Goal: Transaction & Acquisition: Purchase product/service

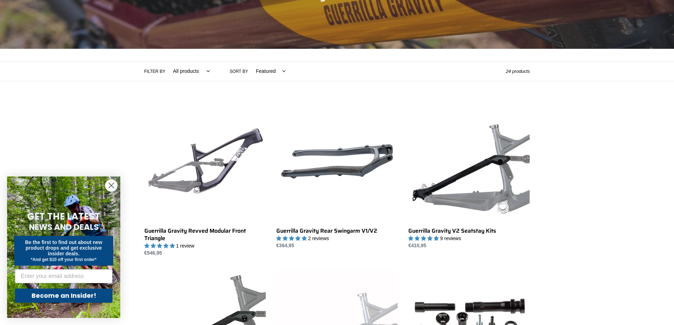
click at [110, 186] on circle "Close dialog" at bounding box center [111, 186] width 12 height 12
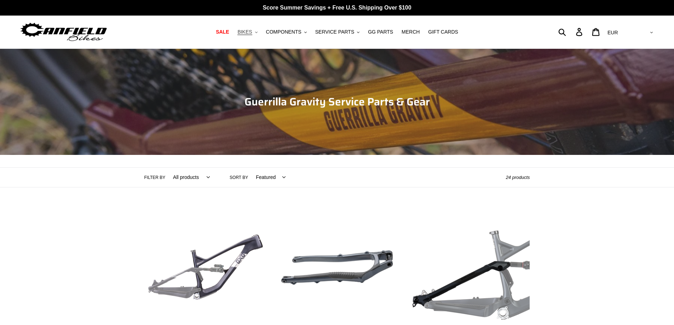
click at [260, 29] on button "BIKES .cls-1{fill:#231f20}" at bounding box center [247, 32] width 27 height 10
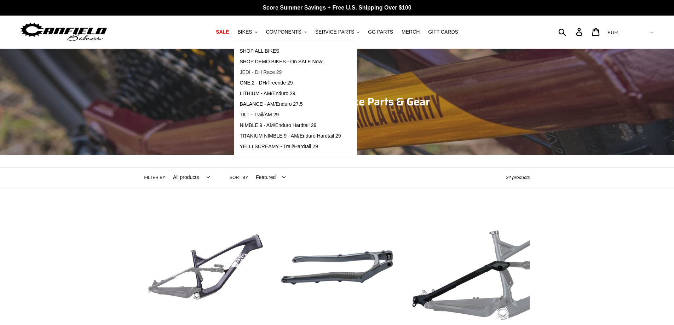
click at [273, 75] on span "JEDI - DH Race 29" at bounding box center [261, 72] width 42 height 6
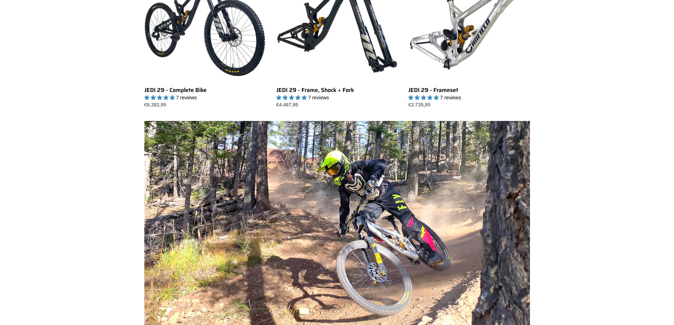
scroll to position [177, 0]
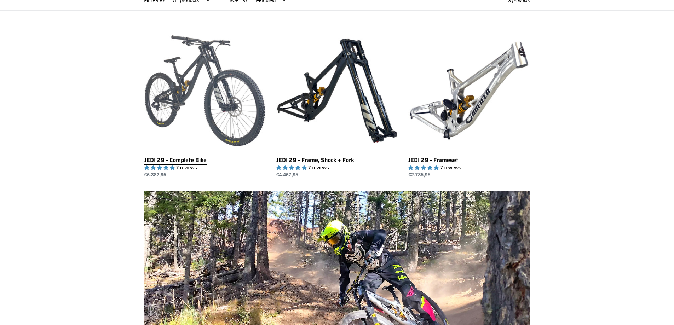
click at [232, 109] on link "JEDI 29 - Complete Bike" at bounding box center [204, 104] width 121 height 149
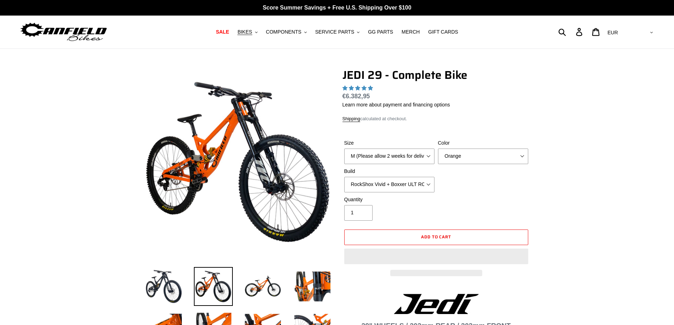
select select "highest-rating"
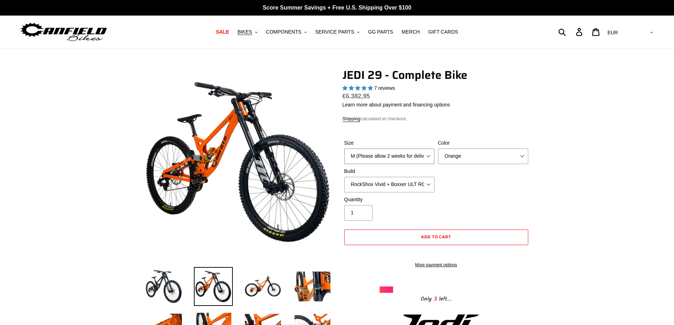
click at [407, 157] on select "M (Please allow 2 weeks for delivery) L (Please allow 2 weeks for delivery) XL …" at bounding box center [389, 157] width 90 height 16
select select "L (Please allow 2 weeks for delivery)"
click at [344, 149] on select "M (Please allow 2 weeks for delivery) L (Please allow 2 weeks for delivery) XL …" at bounding box center [389, 157] width 90 height 16
click at [452, 155] on select "Orange Stealth Black Raw" at bounding box center [483, 157] width 90 height 16
click at [438, 149] on select "Orange Stealth Black Raw" at bounding box center [483, 157] width 90 height 16
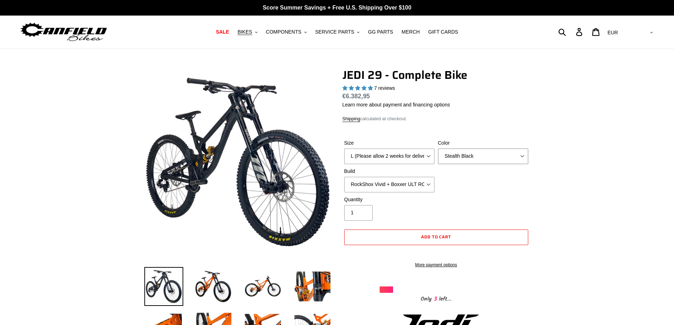
click at [458, 150] on select "Orange Stealth Black Raw" at bounding box center [483, 157] width 90 height 16
select select "Raw"
click at [438, 149] on select "Orange Stealth Black Raw" at bounding box center [483, 157] width 90 height 16
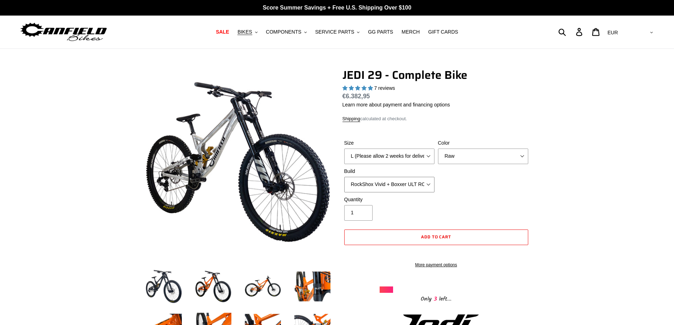
click at [425, 182] on select "RockShox Vivid + Boxxer ULT RC2 C3 200 + SRAM XO RockShox Vivid + Boxxer ULT RC…" at bounding box center [389, 185] width 90 height 16
select select "EXT eStoria LOK V3 + EXT Vaia 200 + SRAM XO"
click at [344, 177] on select "RockShox Vivid + Boxxer ULT RC2 C3 200 + SRAM XO RockShox Vivid + Boxxer ULT RC…" at bounding box center [389, 185] width 90 height 16
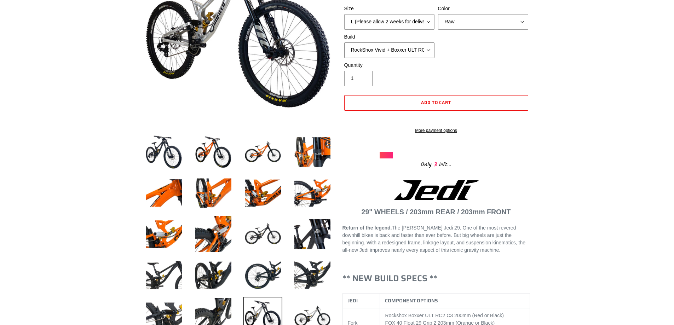
scroll to position [35, 0]
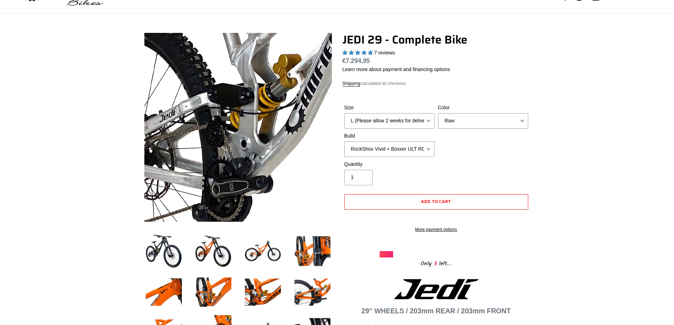
click at [182, 132] on img at bounding box center [397, 114] width 725 height 725
